Goal: Task Accomplishment & Management: Use online tool/utility

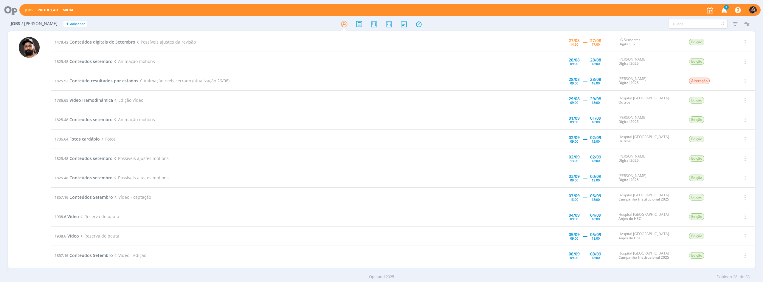
click at [104, 42] on span "Conteúdos digitais de Setembro" at bounding box center [102, 42] width 66 height 6
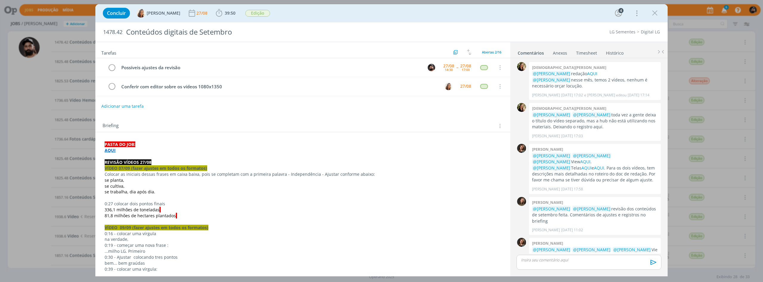
scroll to position [283, 0]
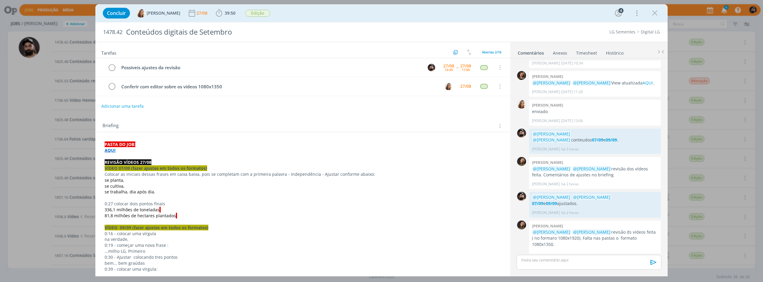
click at [111, 151] on strong "AQUI" at bounding box center [110, 150] width 11 height 6
click at [116, 161] on div "[URL][DOMAIN_NAME]" at bounding box center [154, 161] width 109 height 11
click at [119, 161] on div "[URL][DOMAIN_NAME]" at bounding box center [154, 161] width 109 height 11
click at [153, 161] on link "[URL][DOMAIN_NAME]" at bounding box center [143, 162] width 45 height 8
click at [218, 13] on icon "dialog" at bounding box center [219, 12] width 6 height 7
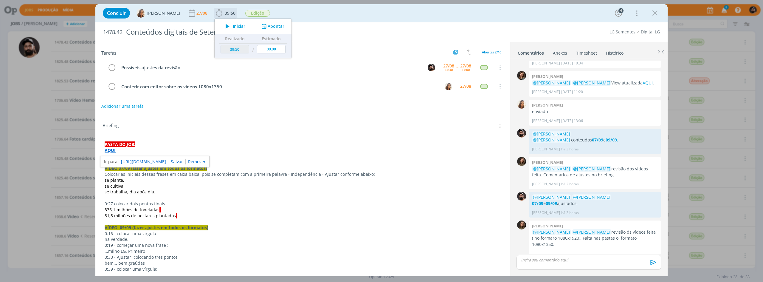
click at [222, 24] on icon "dialog" at bounding box center [227, 26] width 10 height 8
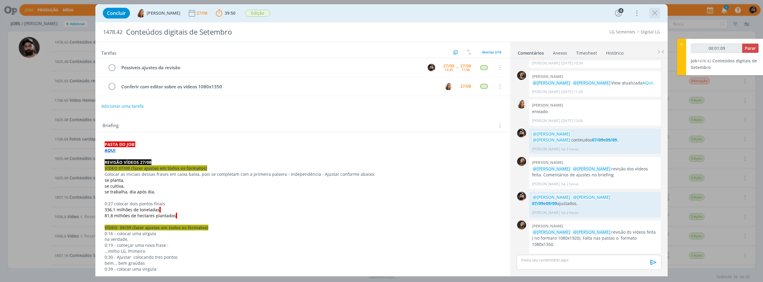
click at [657, 13] on icon "dialog" at bounding box center [654, 13] width 9 height 9
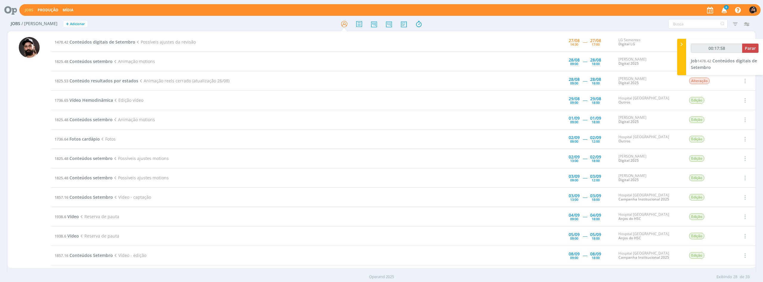
type input "00:17:59"
